Goal: Use online tool/utility: Utilize a website feature to perform a specific function

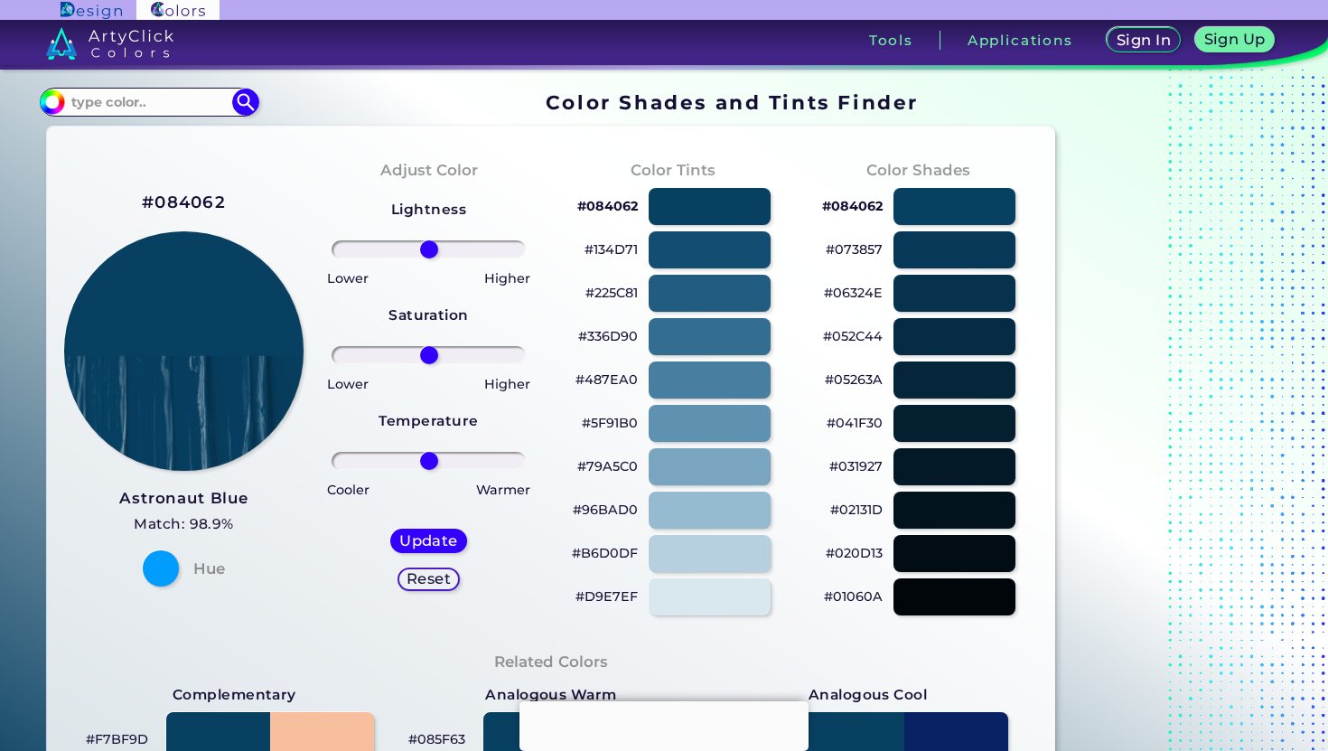
click at [601, 208] on p "#084062" at bounding box center [607, 206] width 61 height 22
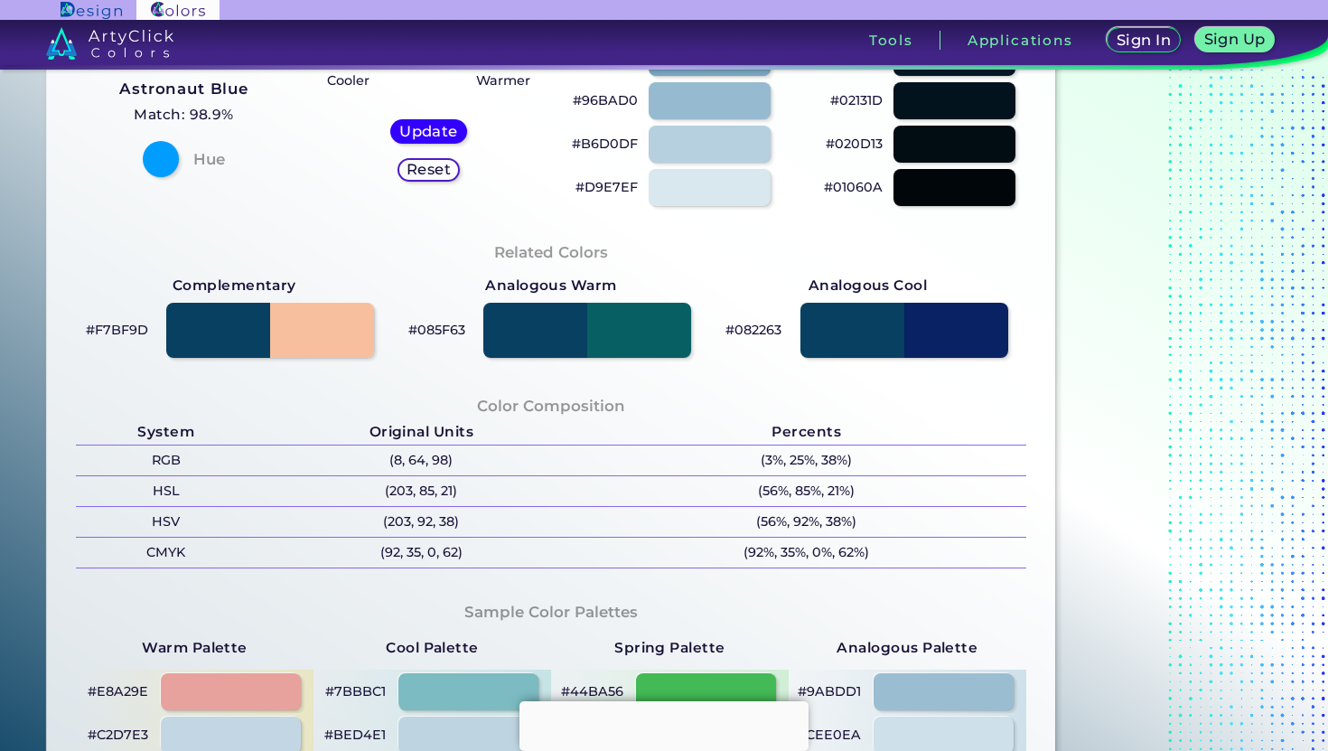
scroll to position [434, 0]
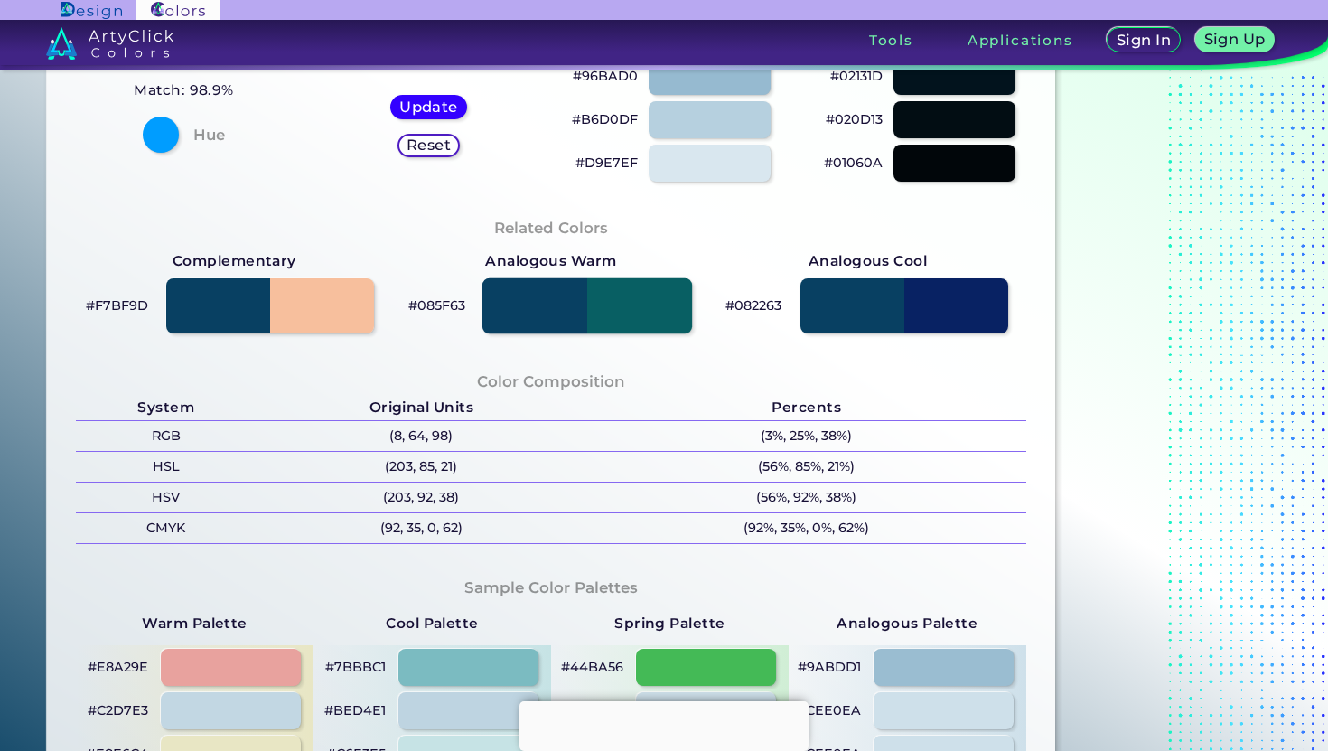
click at [570, 289] on div at bounding box center [588, 305] width 210 height 56
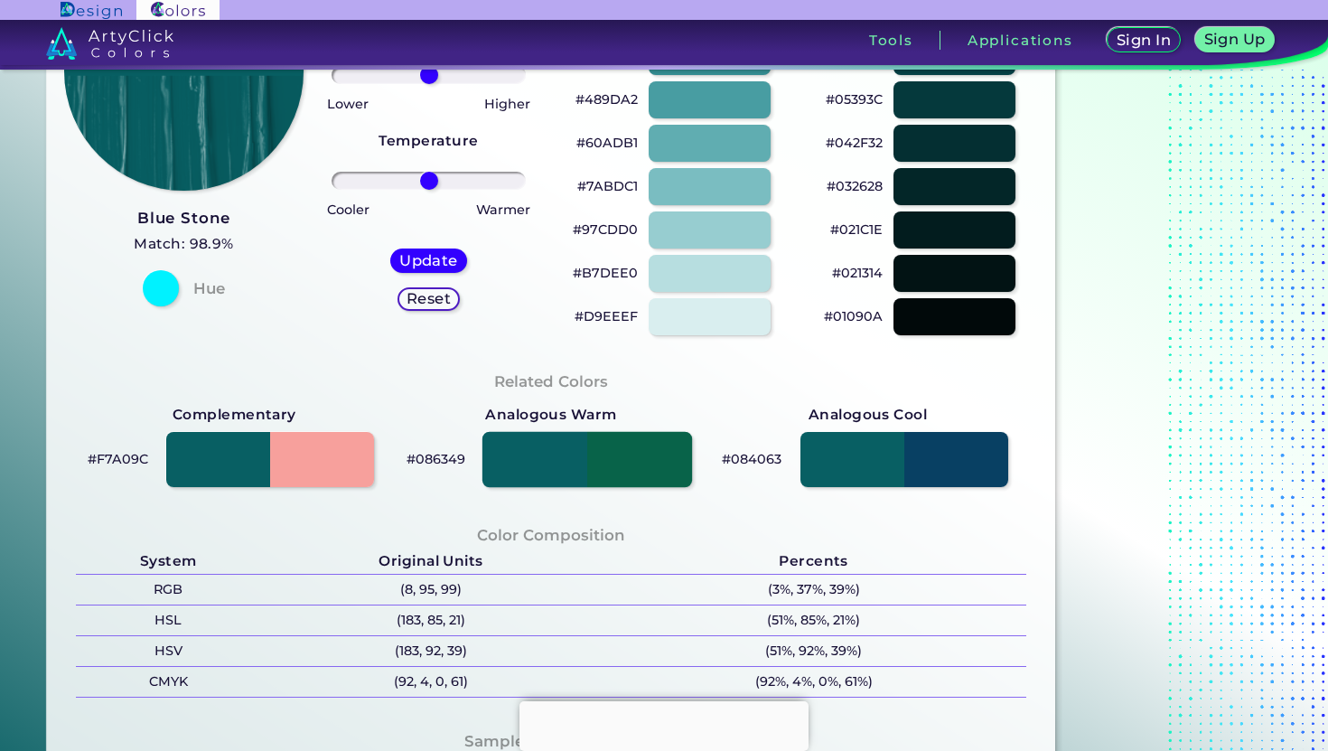
scroll to position [281, 0]
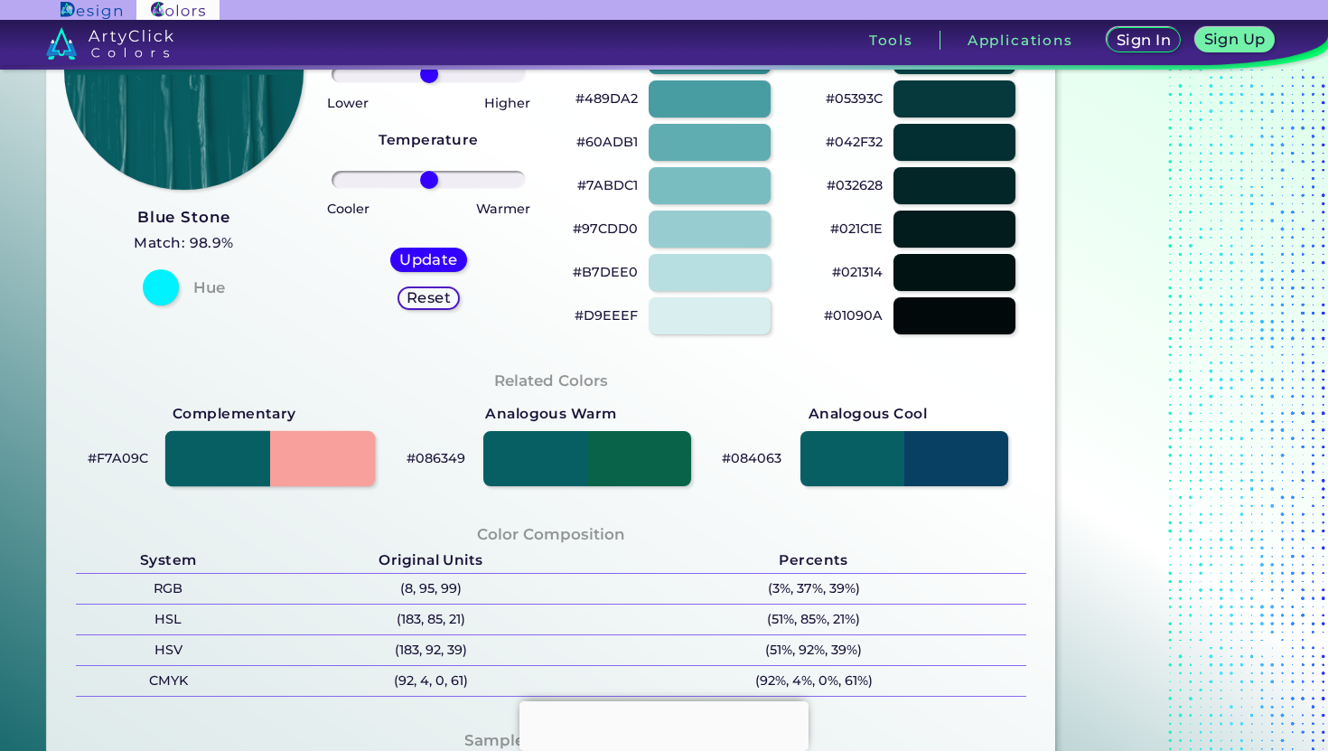
click at [268, 461] on div at bounding box center [270, 458] width 210 height 56
type input "#f7a09c"
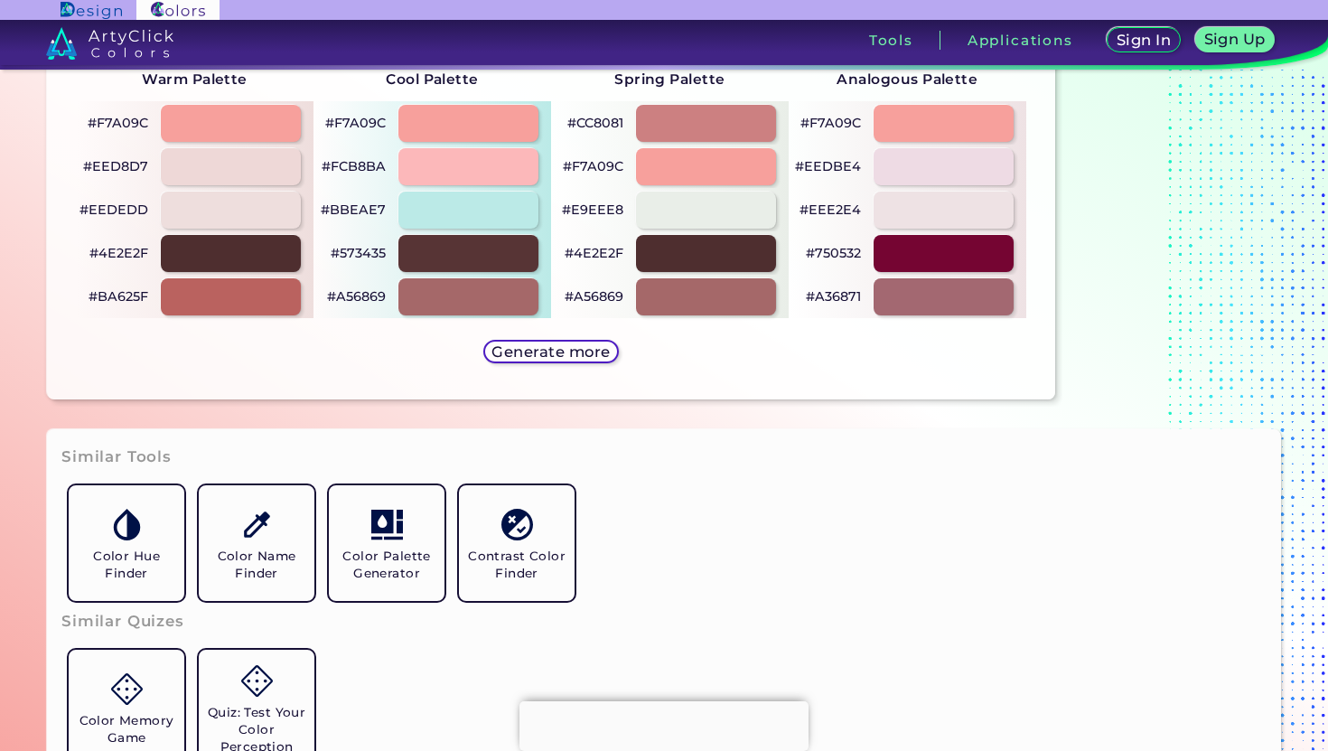
scroll to position [980, 0]
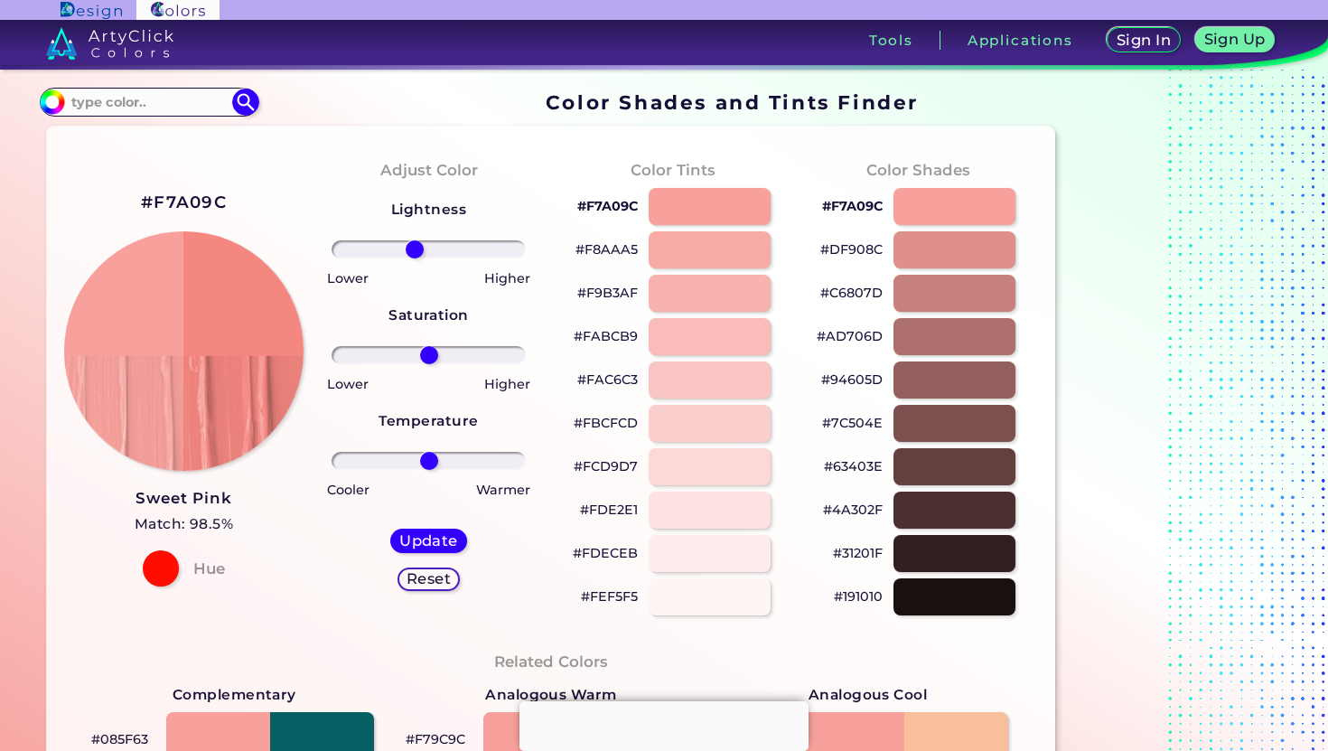
type input "-16"
click at [415, 247] on input "range" at bounding box center [429, 249] width 194 height 18
click at [451, 359] on input "range" at bounding box center [429, 355] width 194 height 18
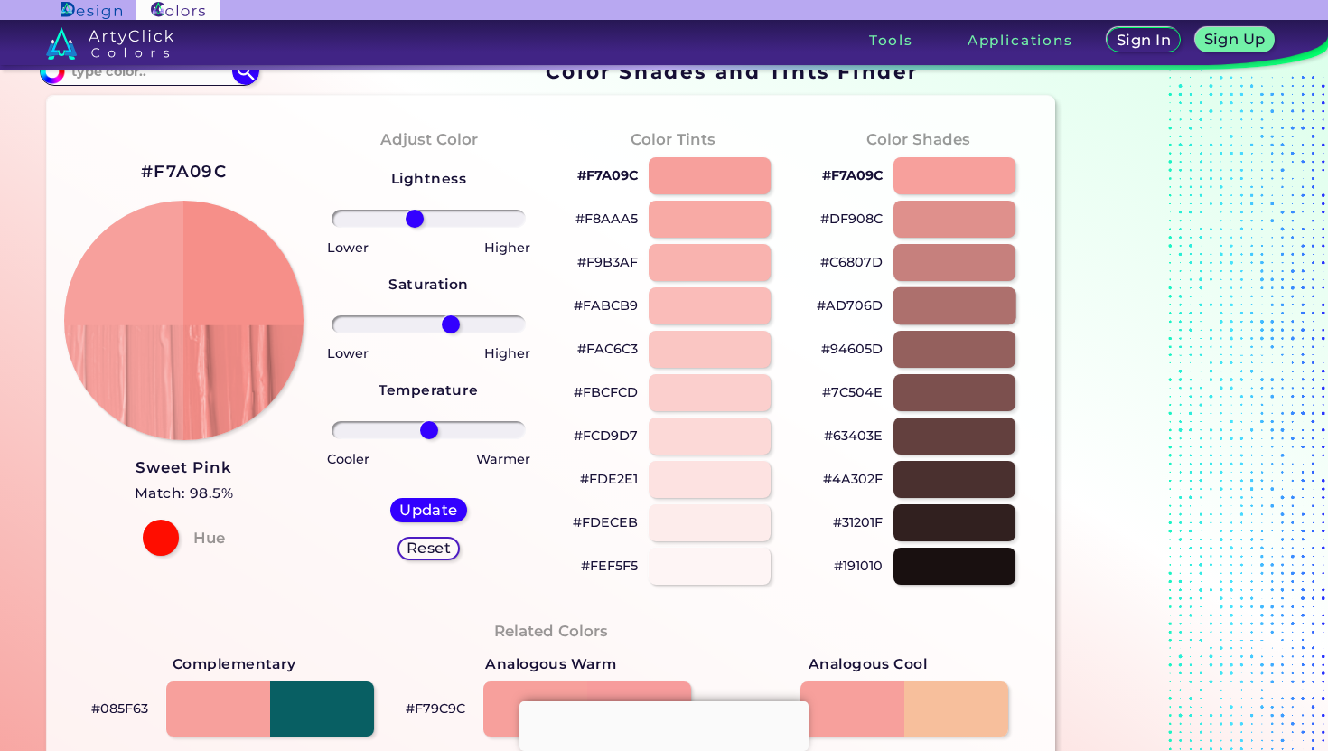
scroll to position [26, 0]
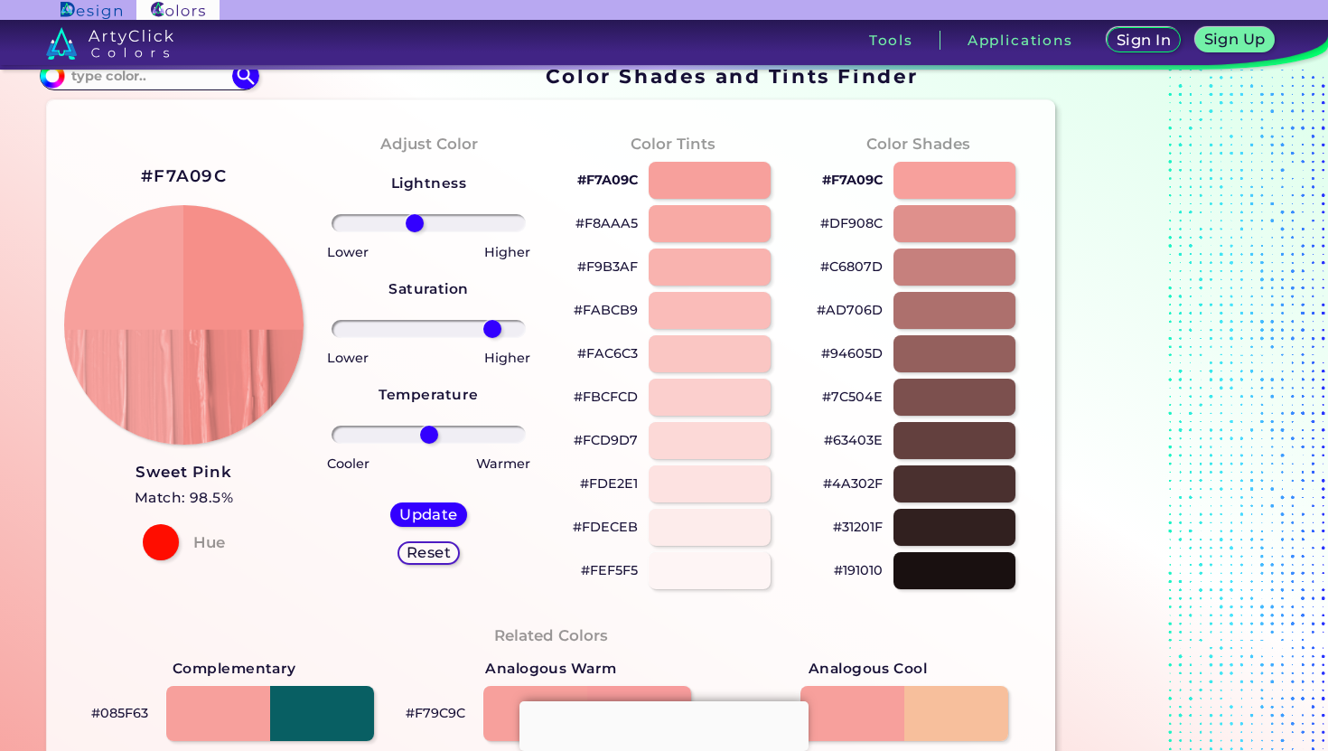
type input "72"
click at [492, 329] on input "range" at bounding box center [429, 329] width 194 height 18
click at [393, 420] on div "Lightness Saturation Temperature Lower Higher Lower Higher Cooler Warmer Update…" at bounding box center [429, 375] width 216 height 434
click at [938, 348] on div at bounding box center [954, 353] width 123 height 37
type input "#94605d"
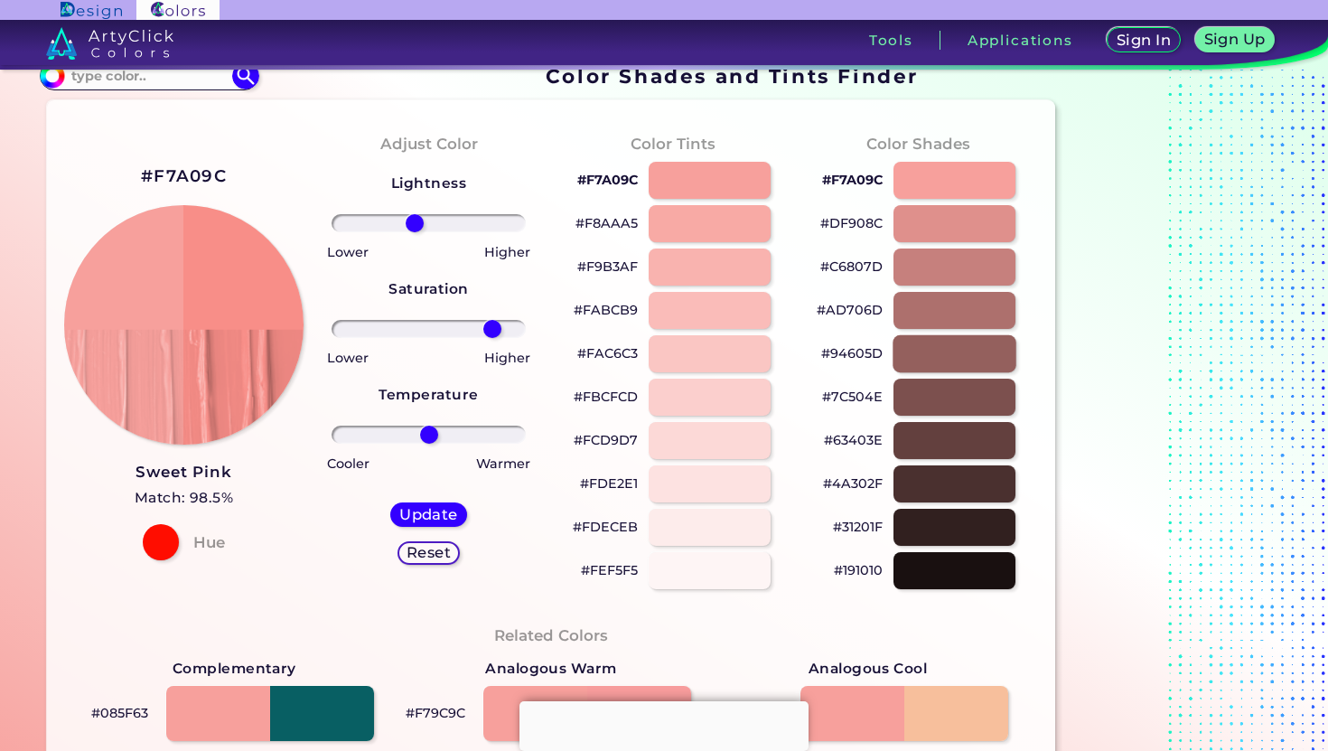
type input "0"
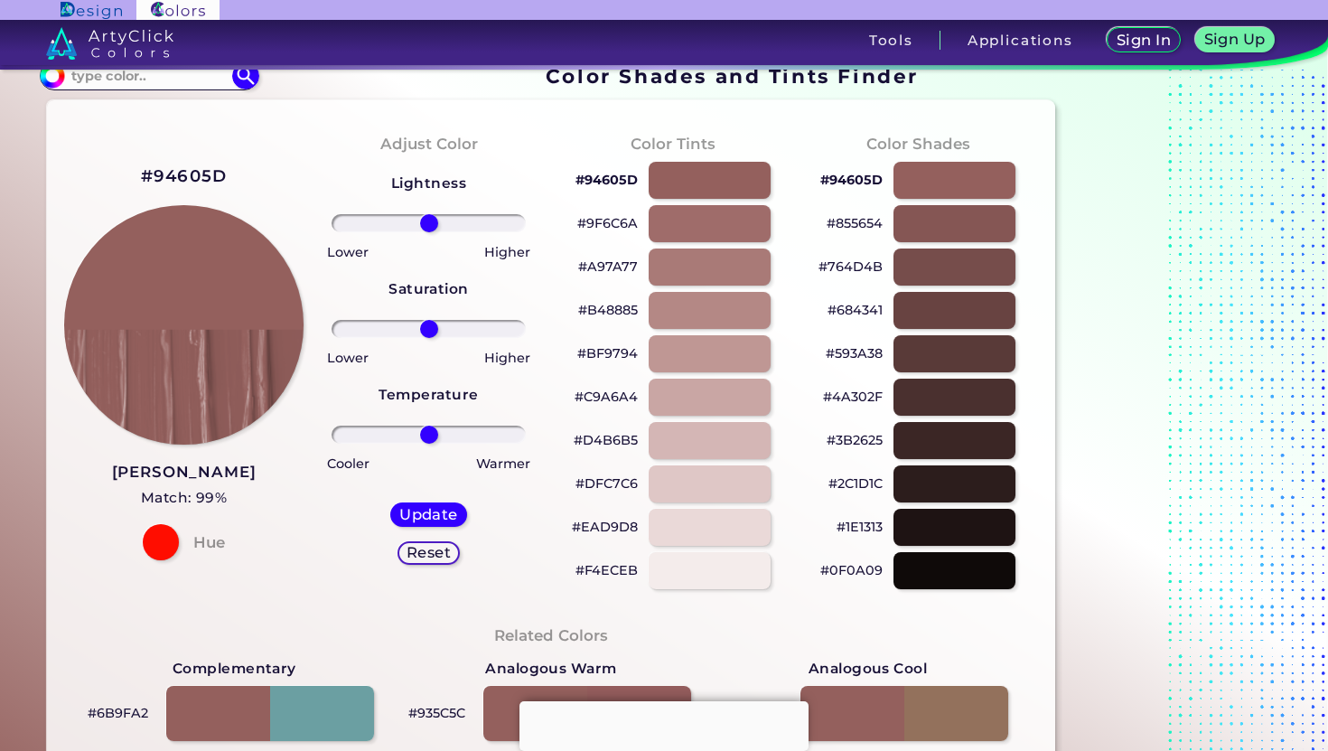
click at [860, 268] on p "#764D4B" at bounding box center [851, 267] width 64 height 22
